Goal: Leave review/rating: Leave review/rating

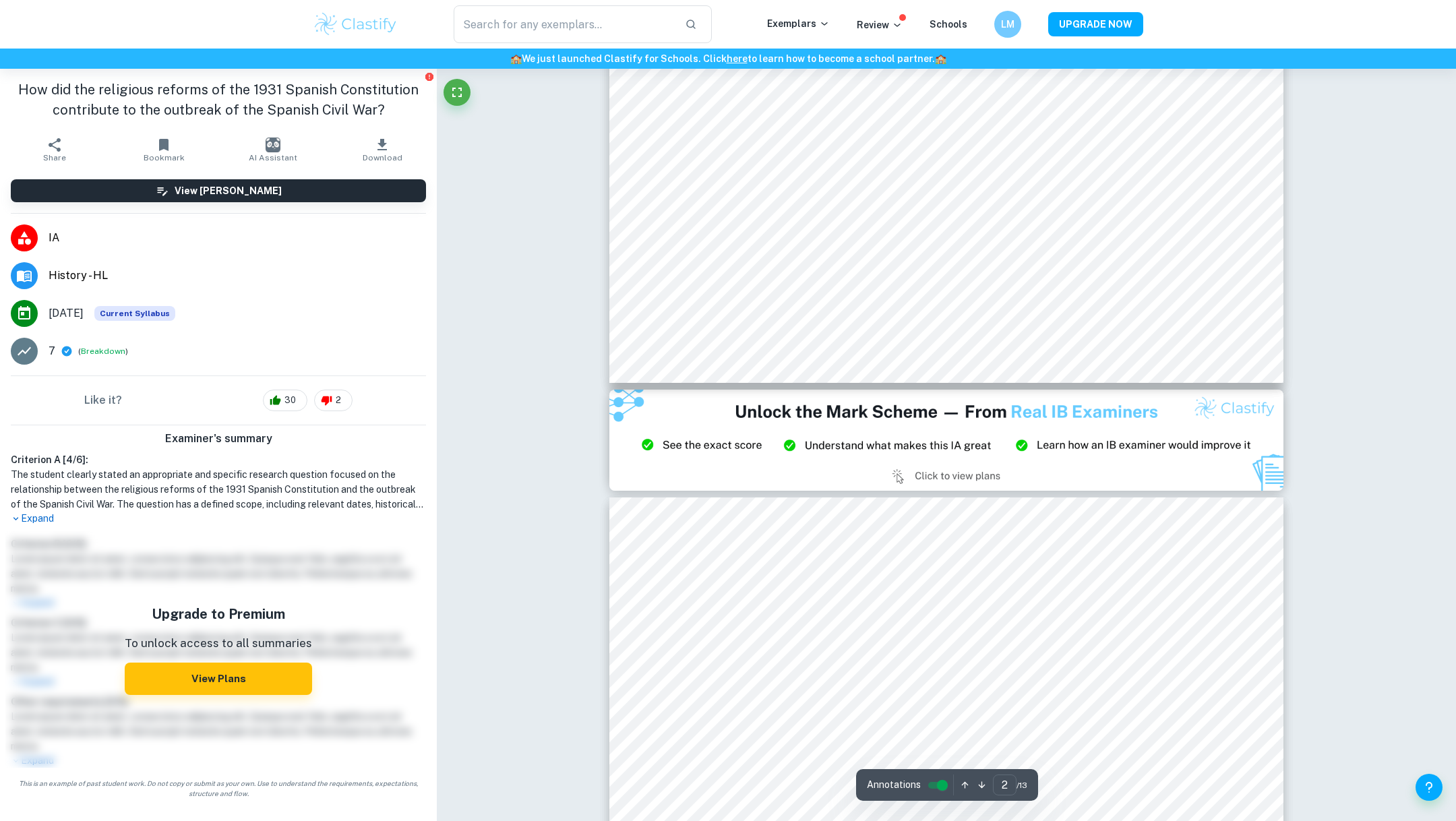
type input "3"
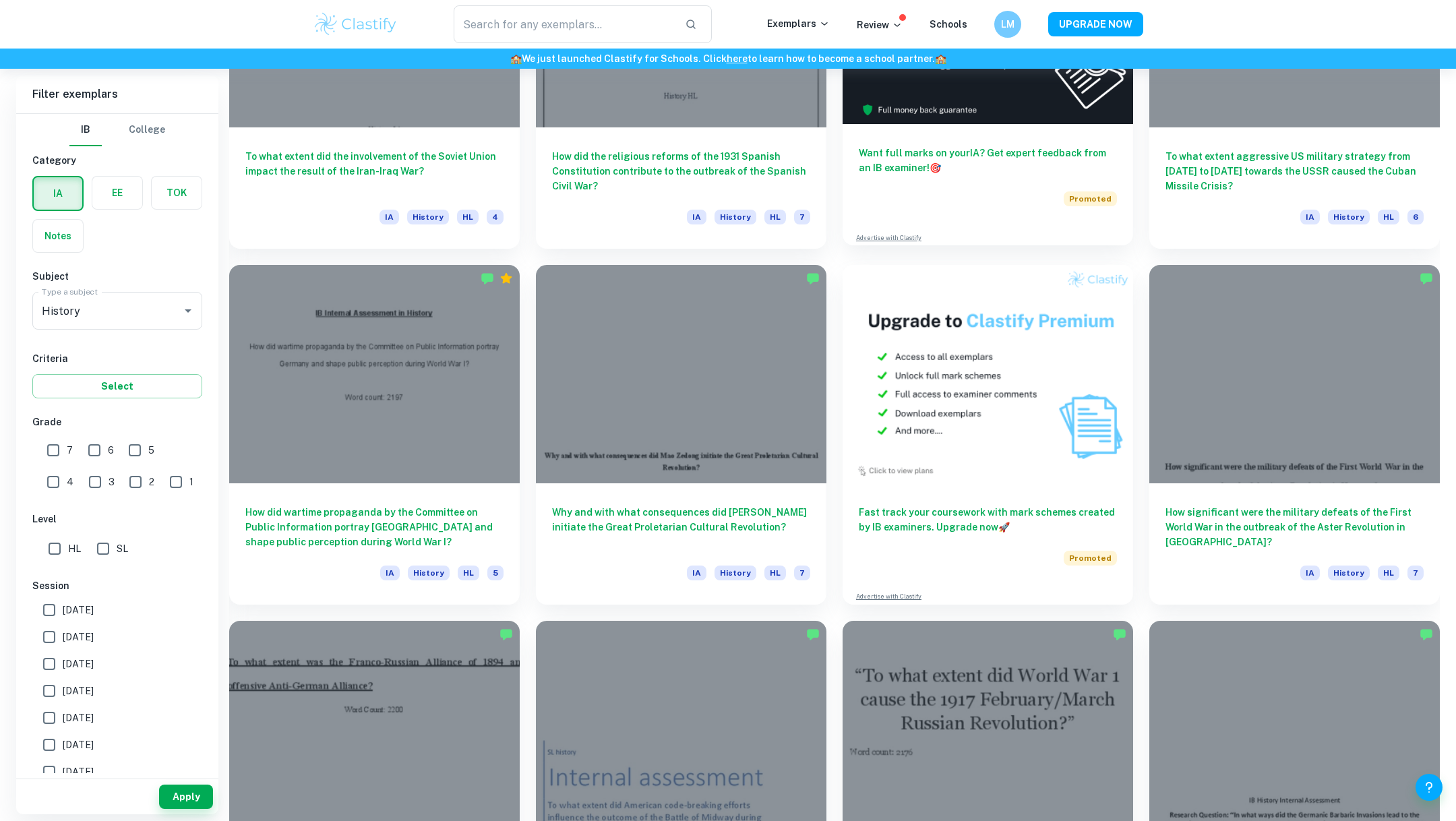
scroll to position [547, 0]
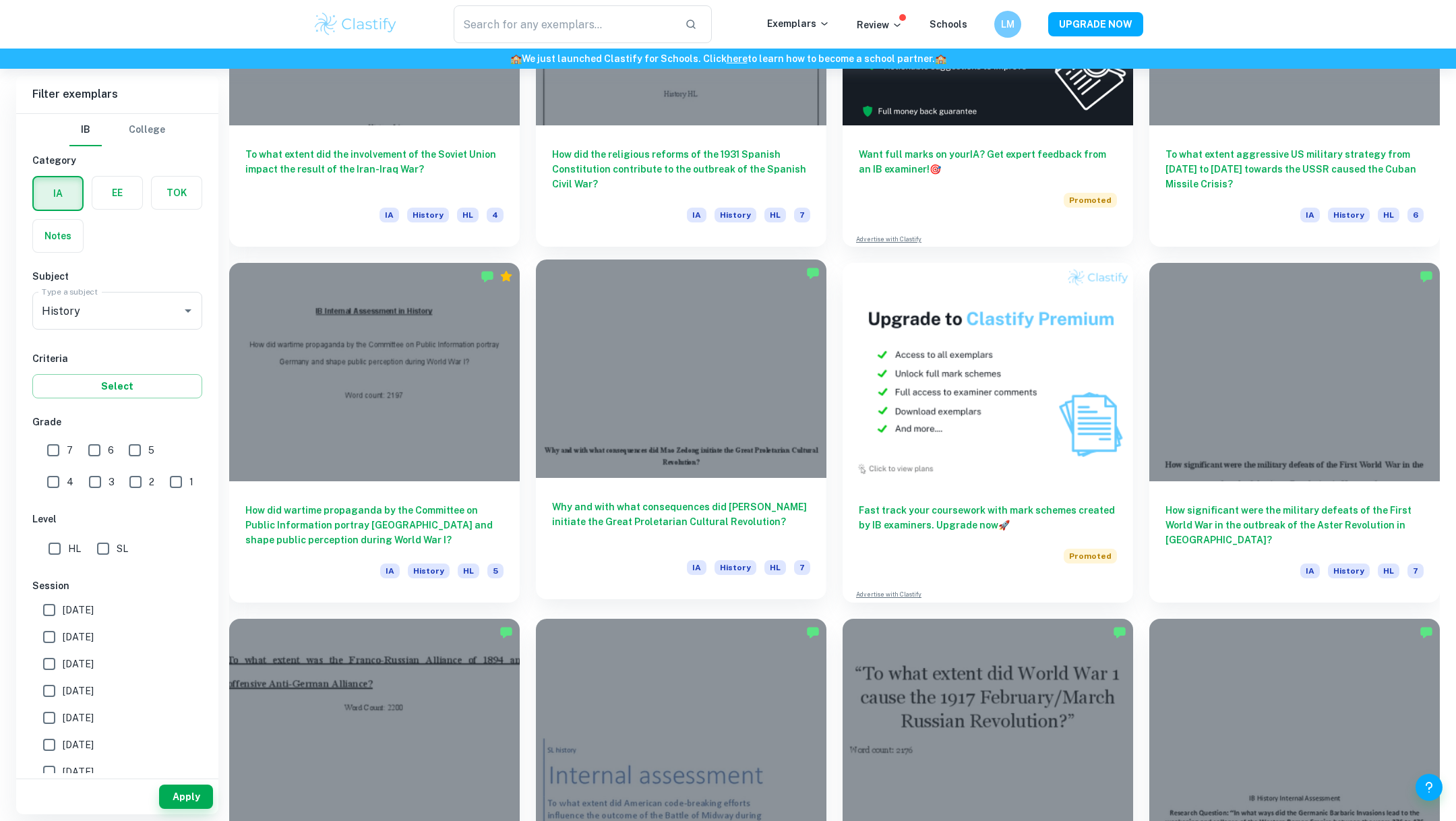
click at [748, 417] on div at bounding box center [681, 368] width 290 height 218
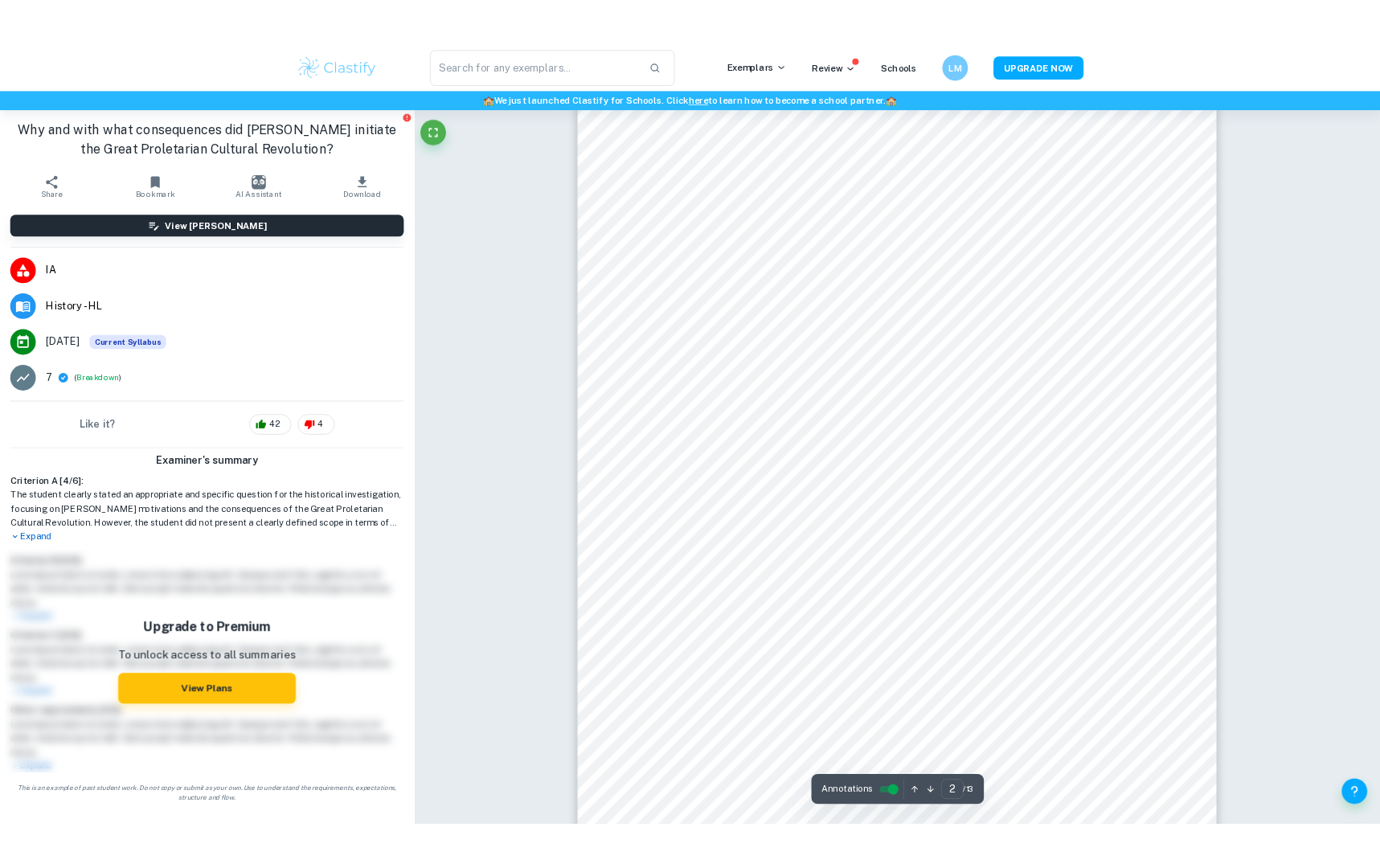
scroll to position [1278, 0]
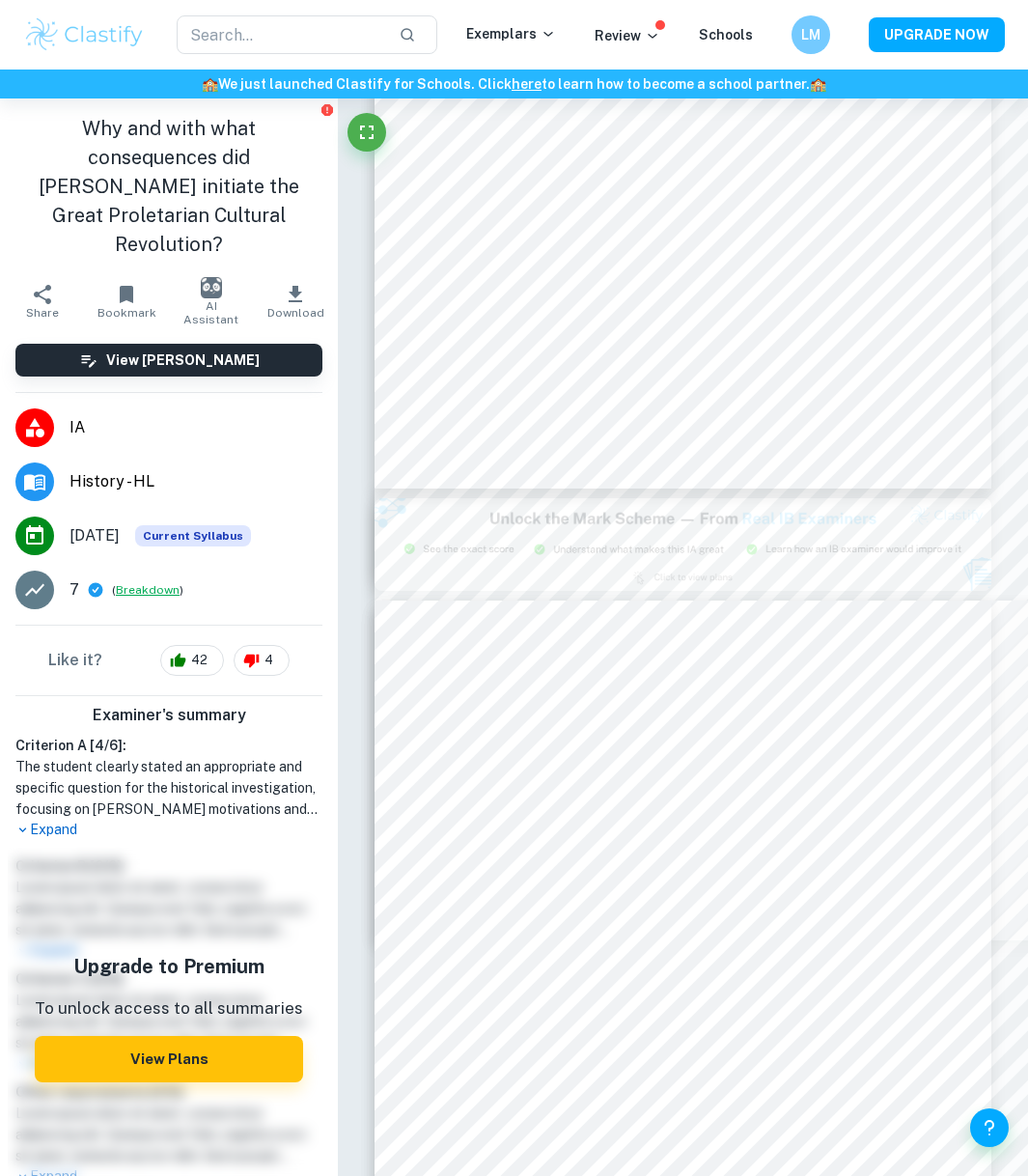
type input "2"
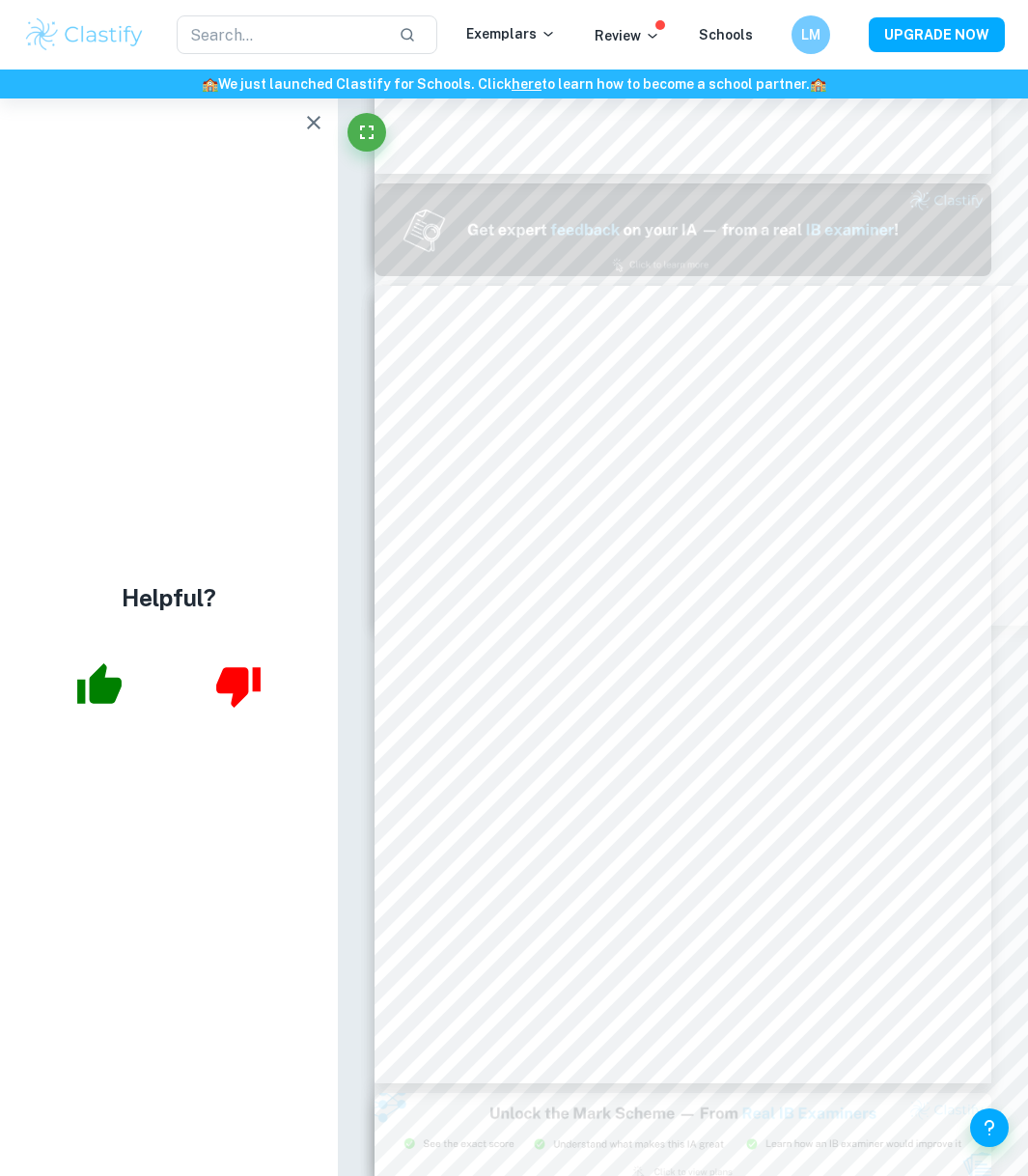
scroll to position [738, 0]
